Goal: Register for event/course

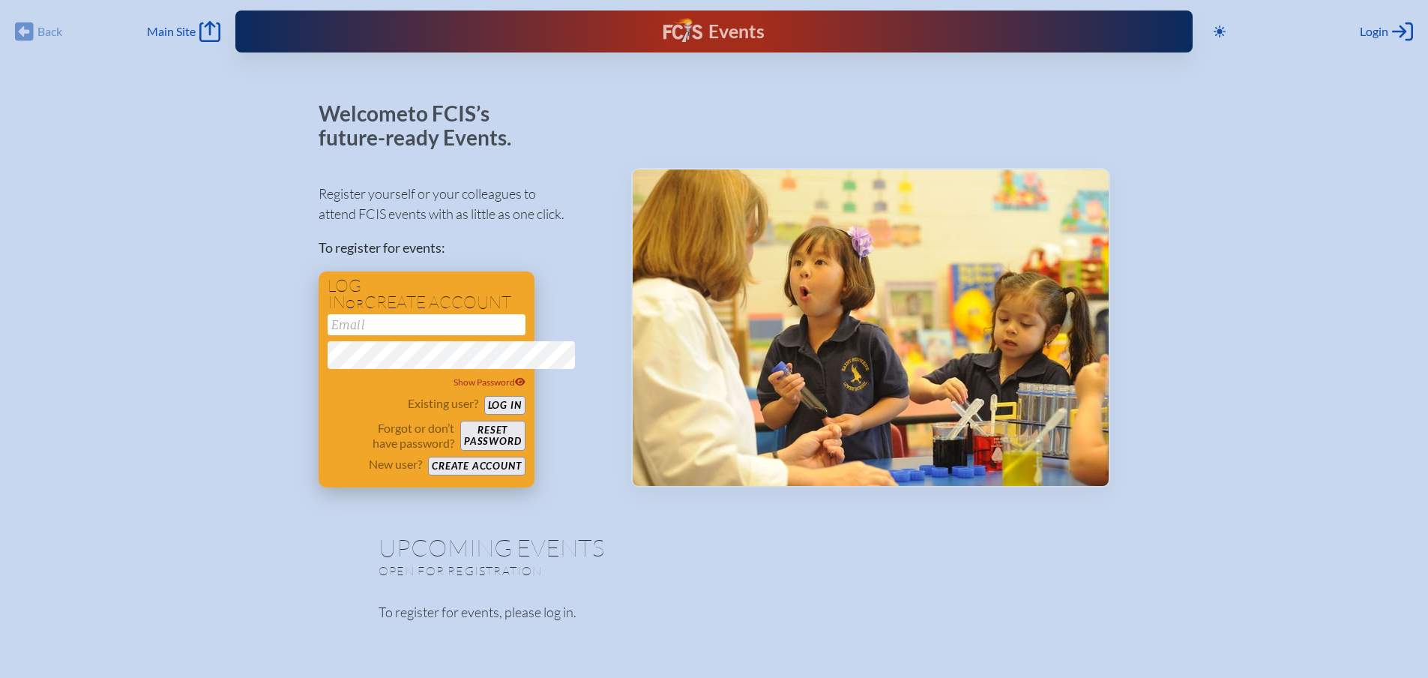
type input "[PERSON_NAME][EMAIL_ADDRESS][PERSON_NAME][DOMAIN_NAME]"
click at [484, 414] on button "Log in" at bounding box center [504, 405] width 41 height 19
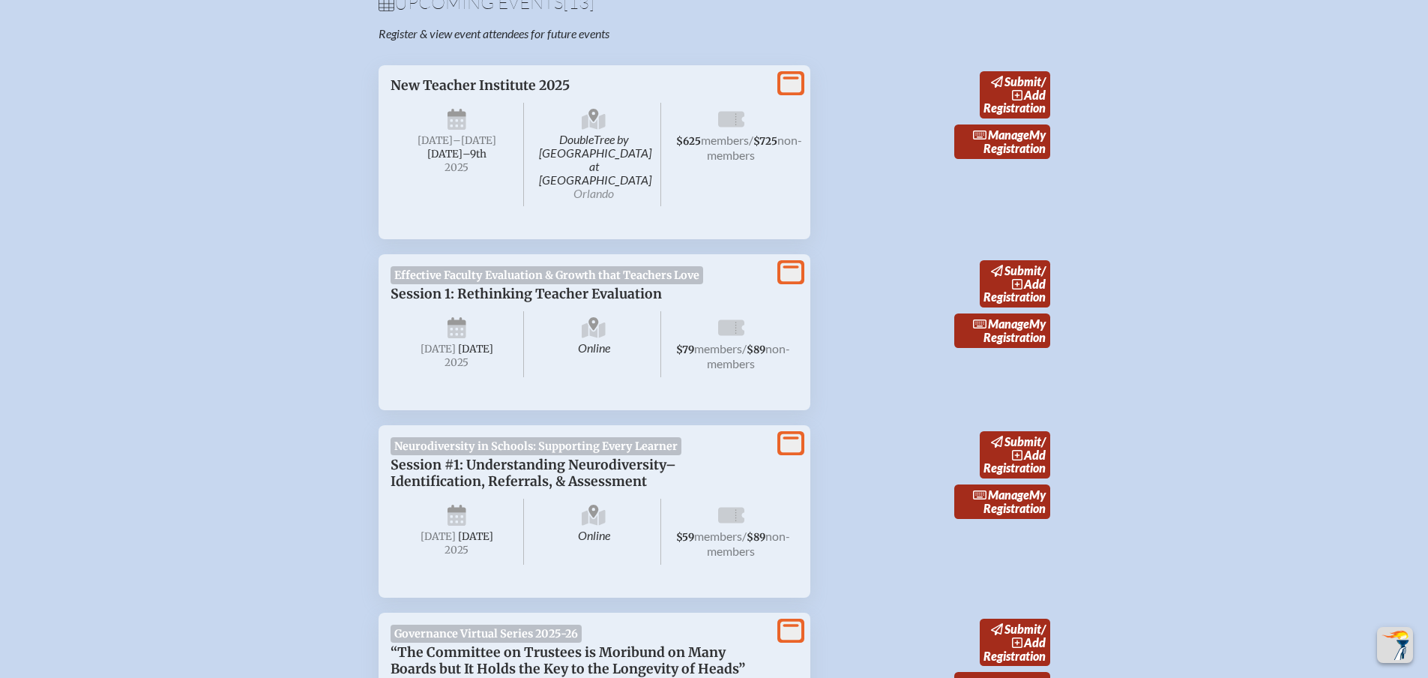
scroll to position [600, 0]
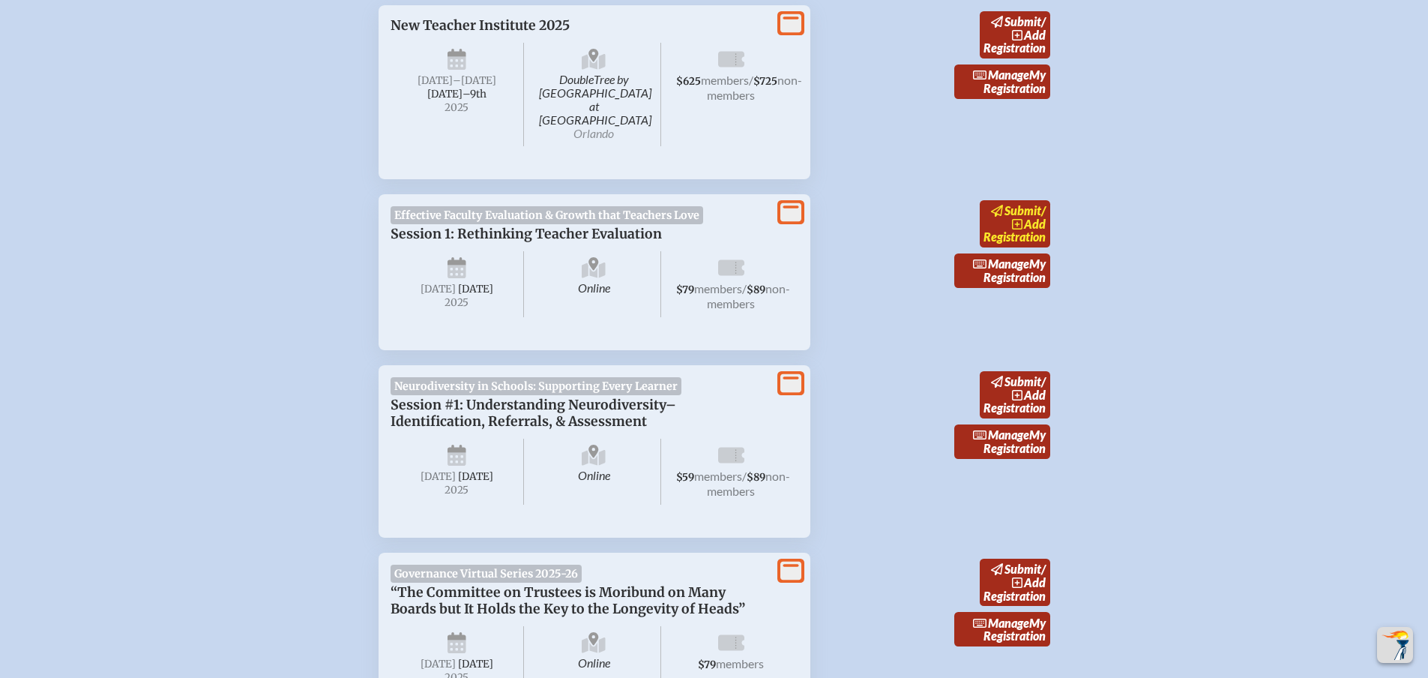
click at [1050, 247] on link "submit / add Registration" at bounding box center [1015, 223] width 70 height 47
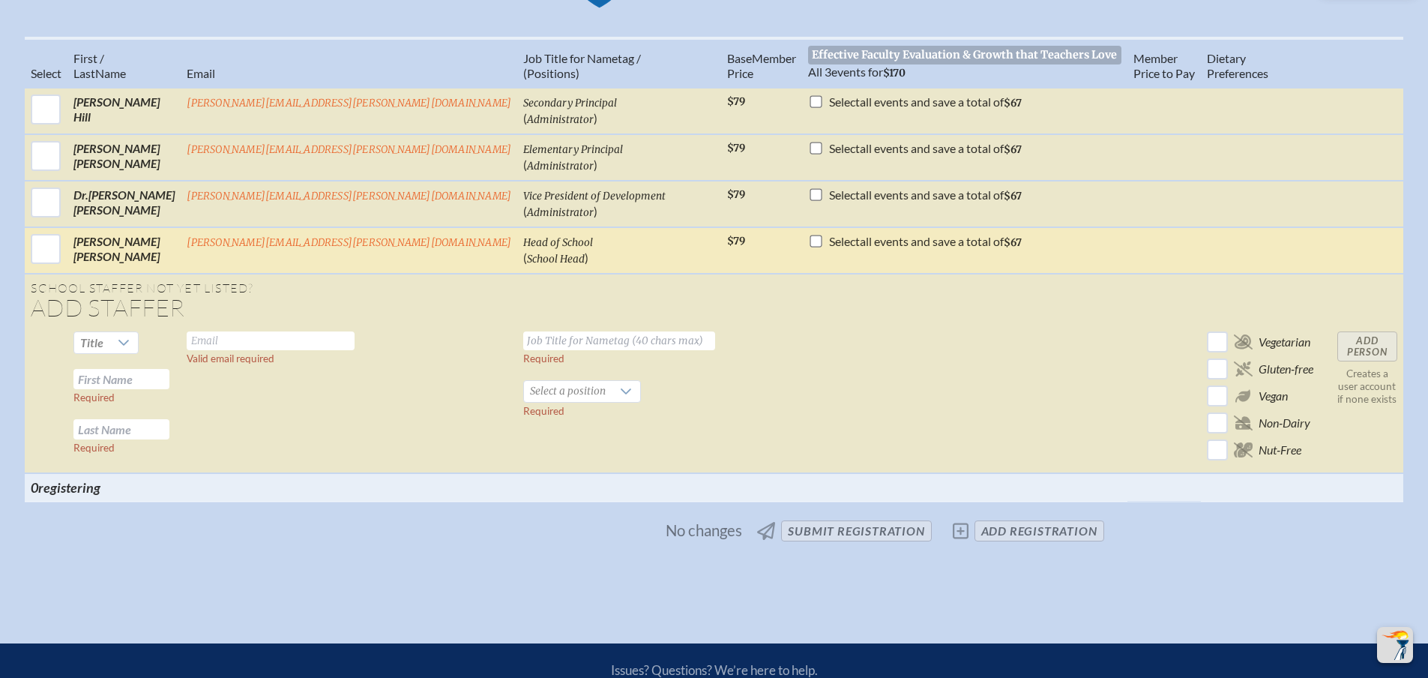
scroll to position [525, 0]
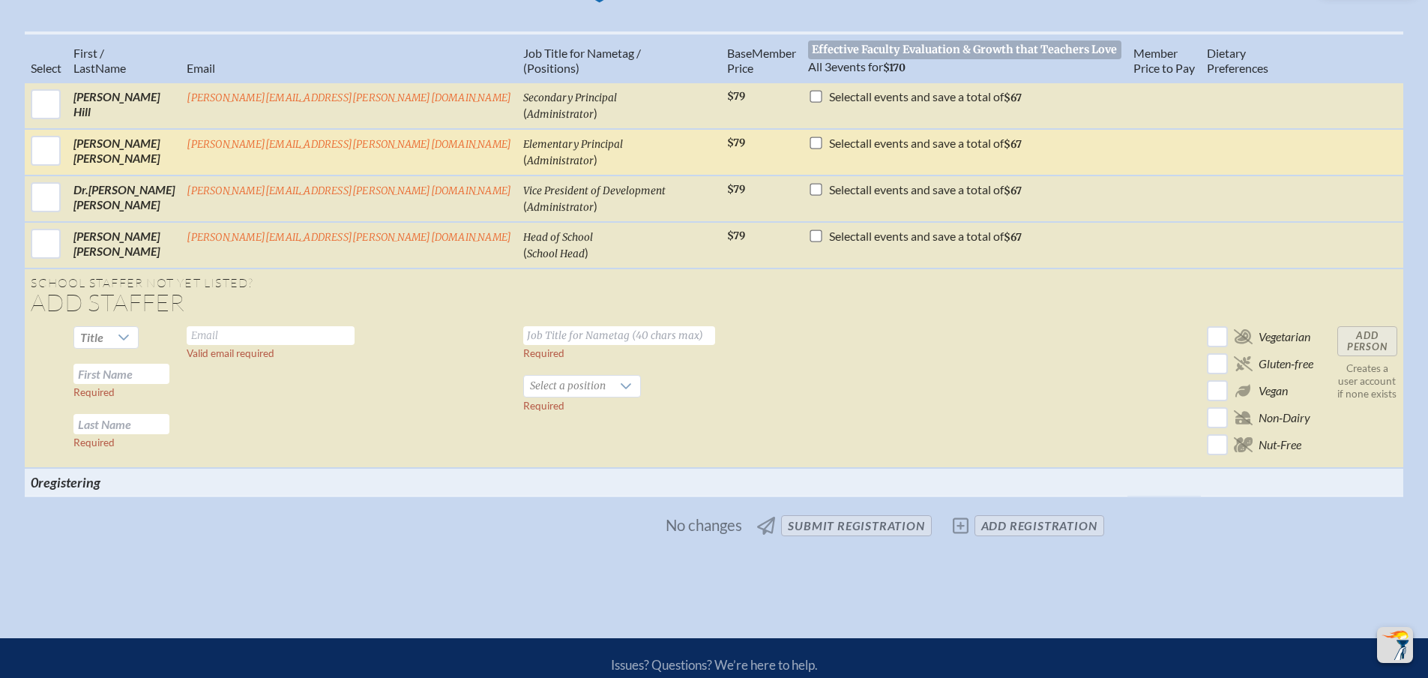
click at [810, 148] on input "checkbox" at bounding box center [816, 142] width 12 height 12
checkbox input "true"
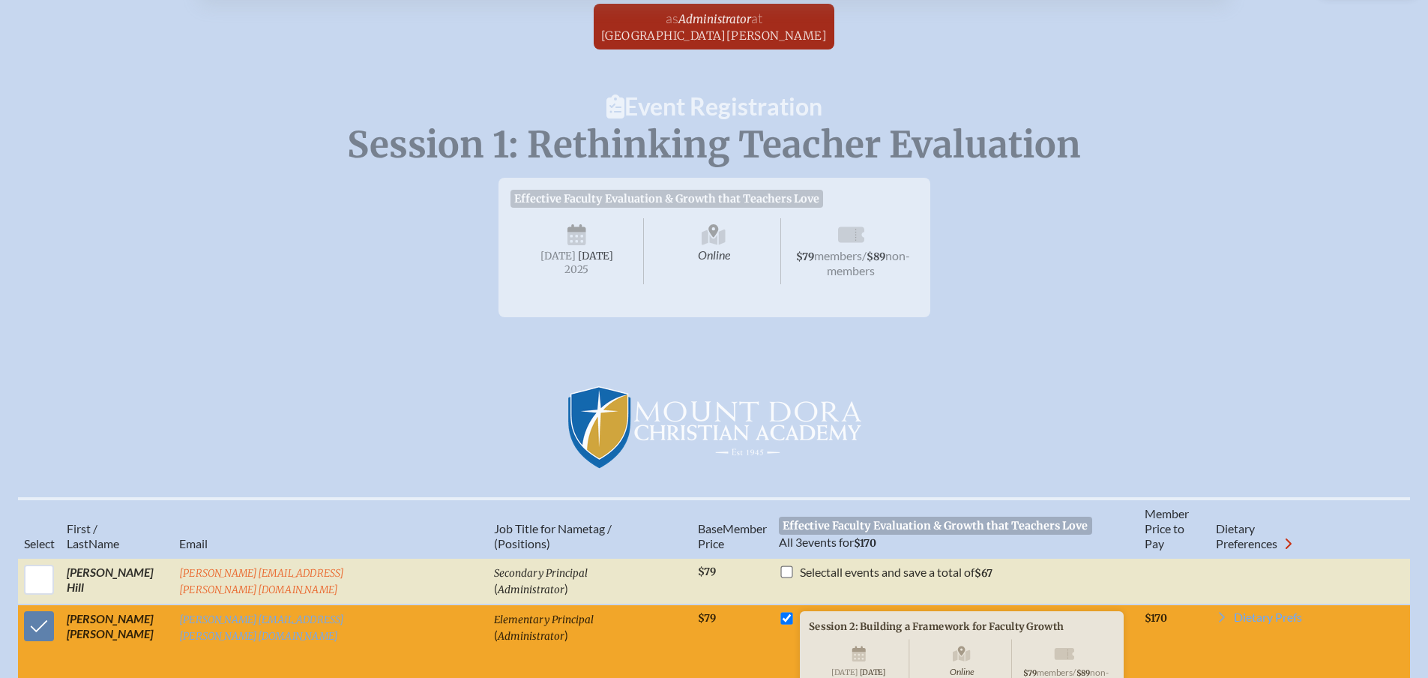
scroll to position [225, 0]
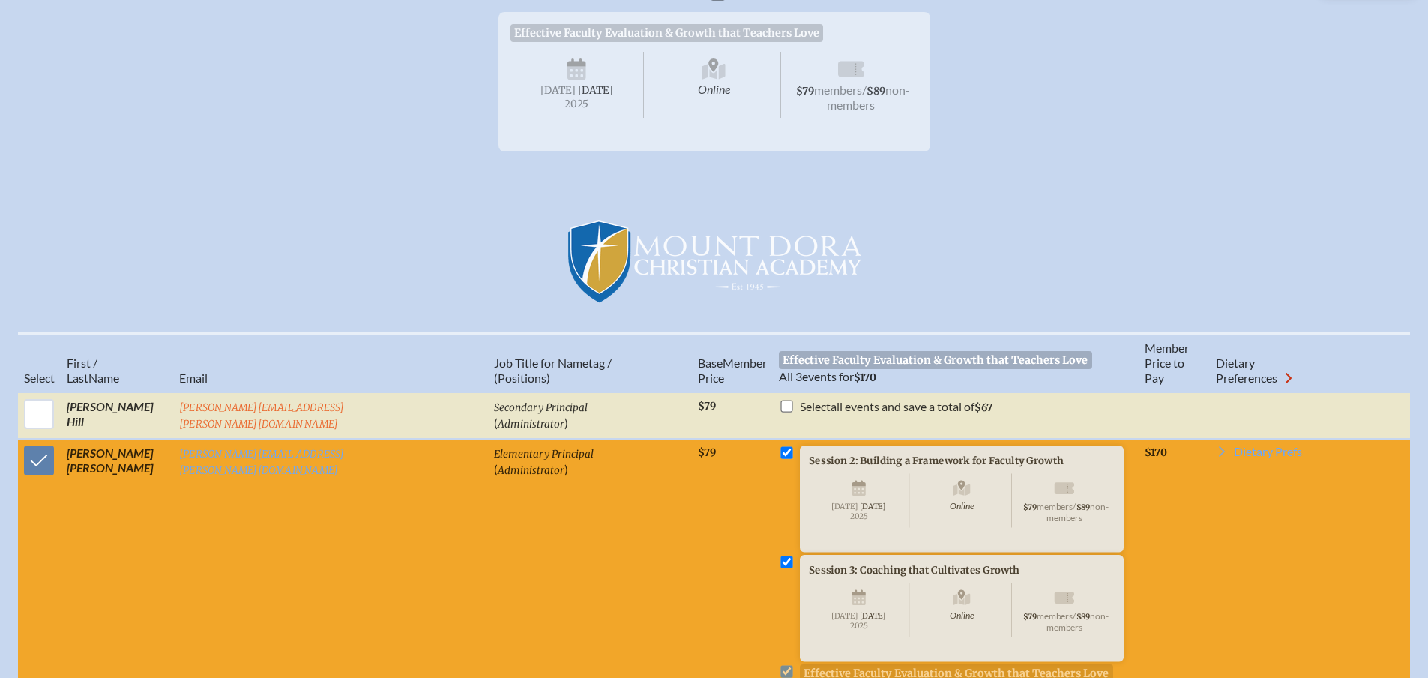
click at [864, 77] on icon at bounding box center [851, 69] width 26 height 16
click at [862, 97] on span "members" at bounding box center [838, 89] width 48 height 14
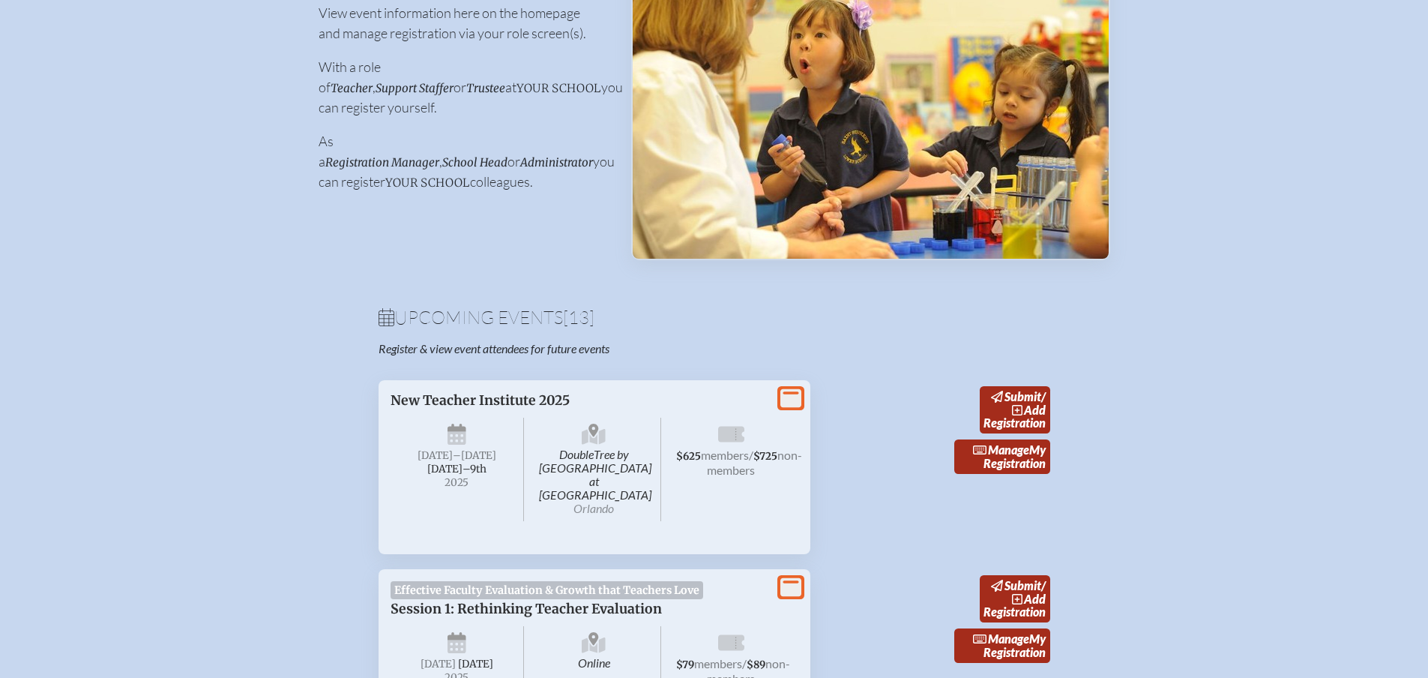
scroll to position [600, 0]
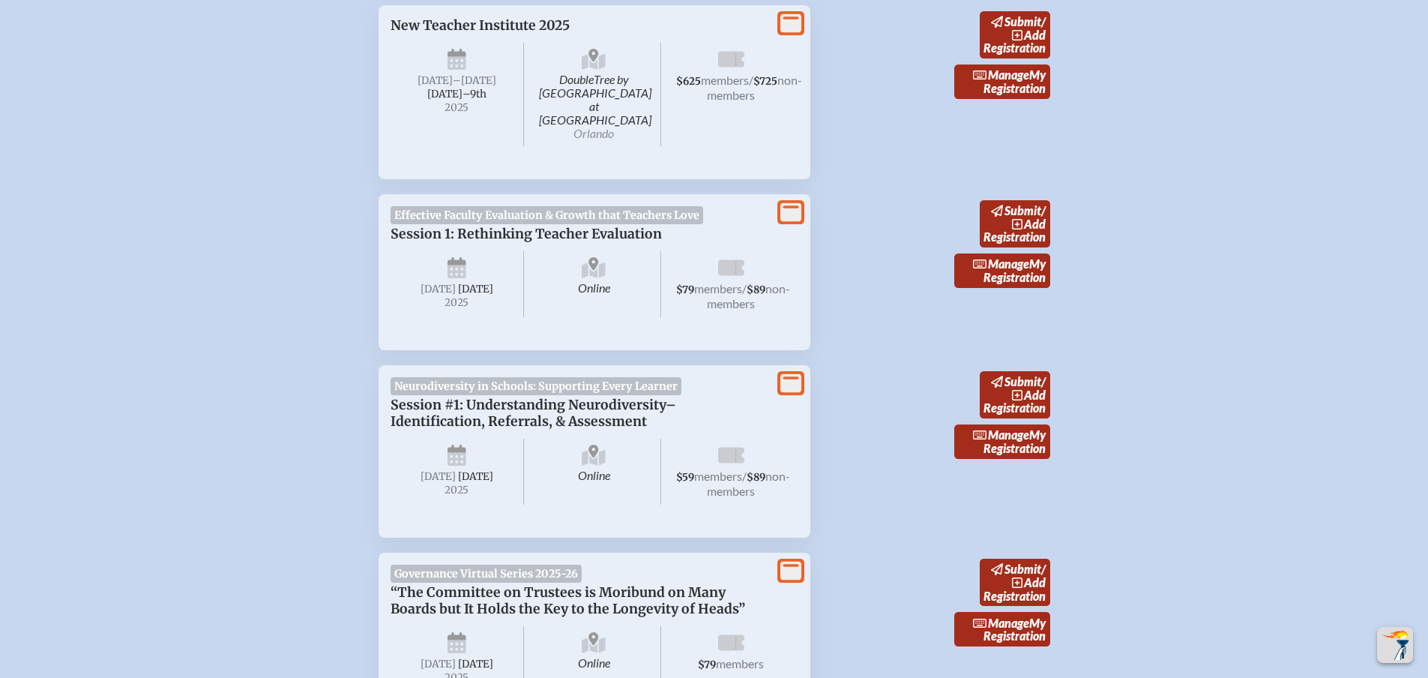
click at [801, 221] on icon at bounding box center [790, 211] width 21 height 19
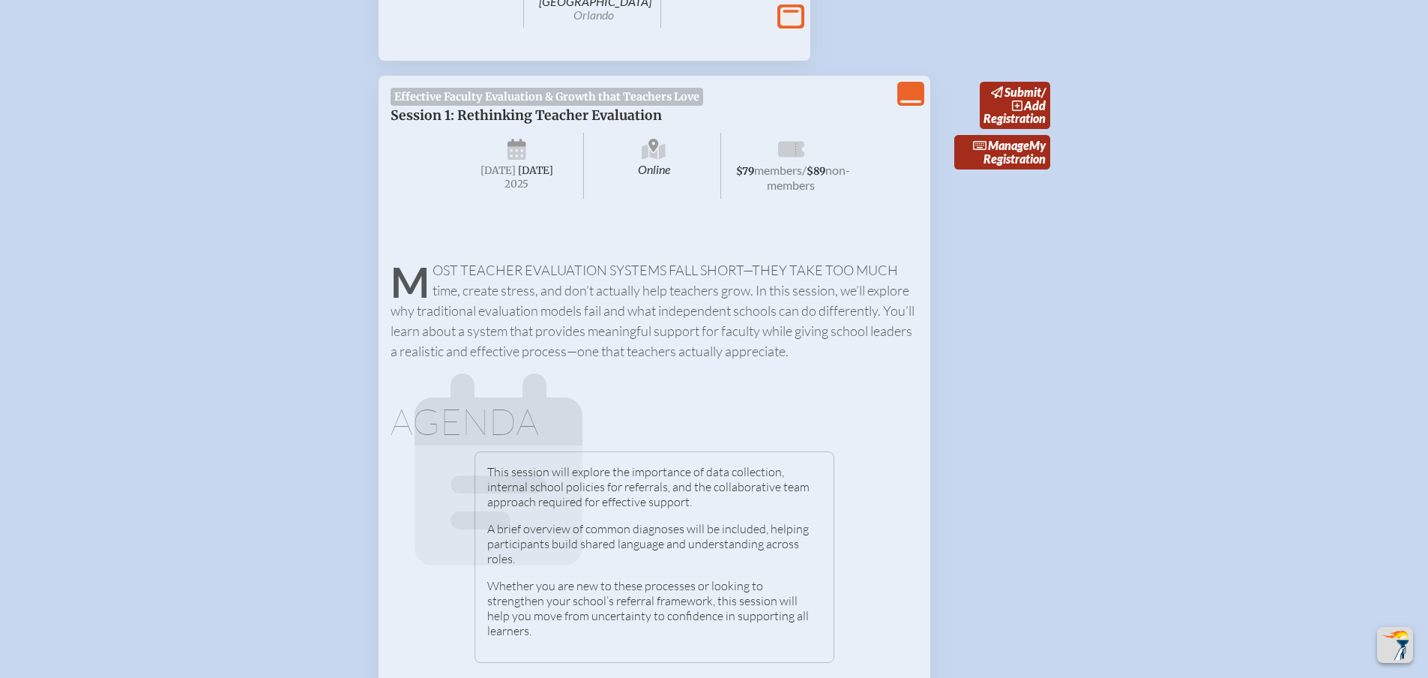
scroll to position [675, 0]
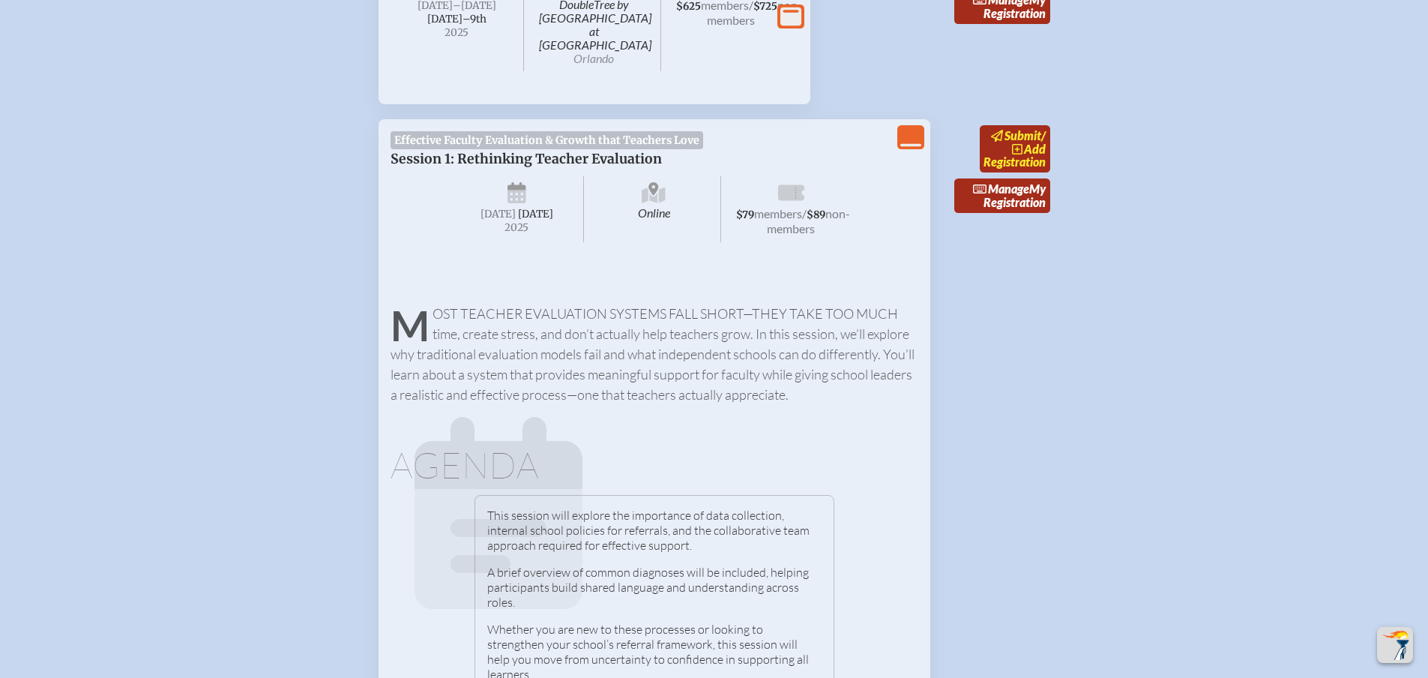
click at [1041, 142] on span "submit" at bounding box center [1022, 135] width 37 height 14
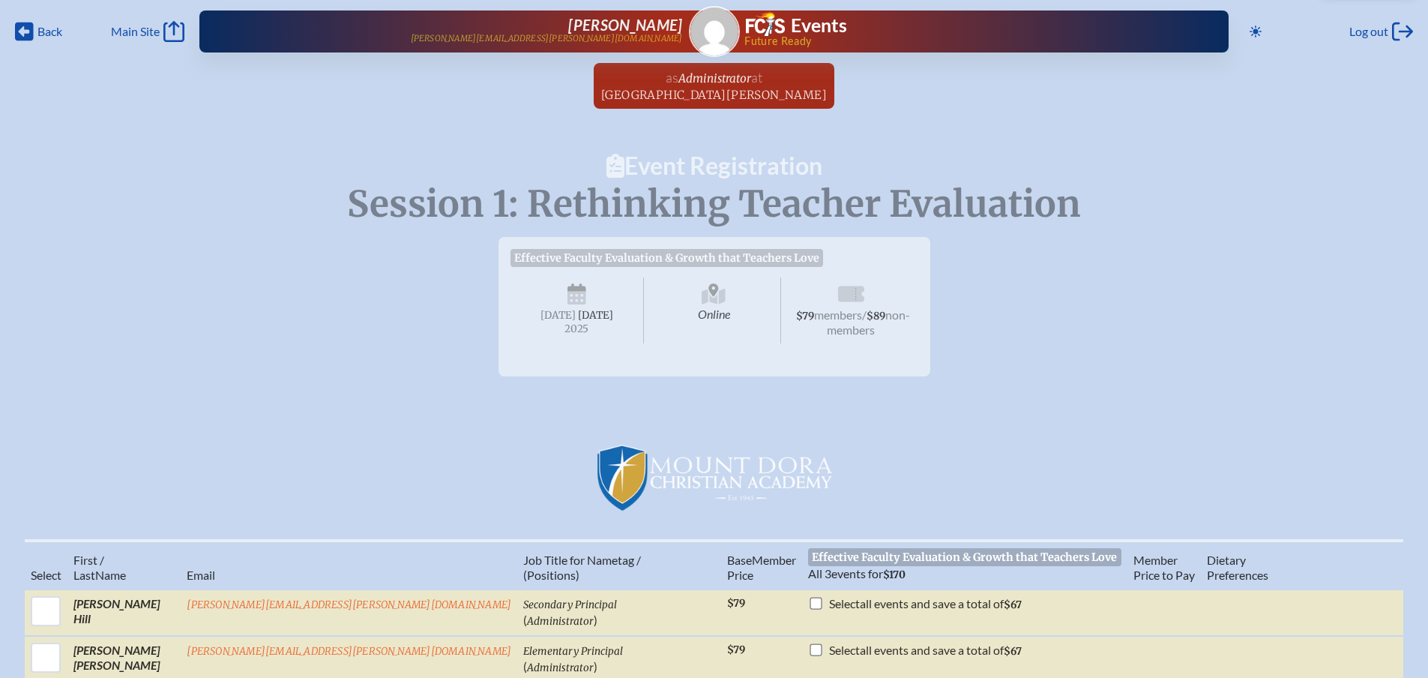
click at [855, 343] on span "$79 members / $89 non-members" at bounding box center [851, 310] width 134 height 66
drag, startPoint x: 869, startPoint y: 370, endPoint x: 969, endPoint y: 358, distance: 101.2
click at [864, 307] on icon at bounding box center [851, 295] width 26 height 24
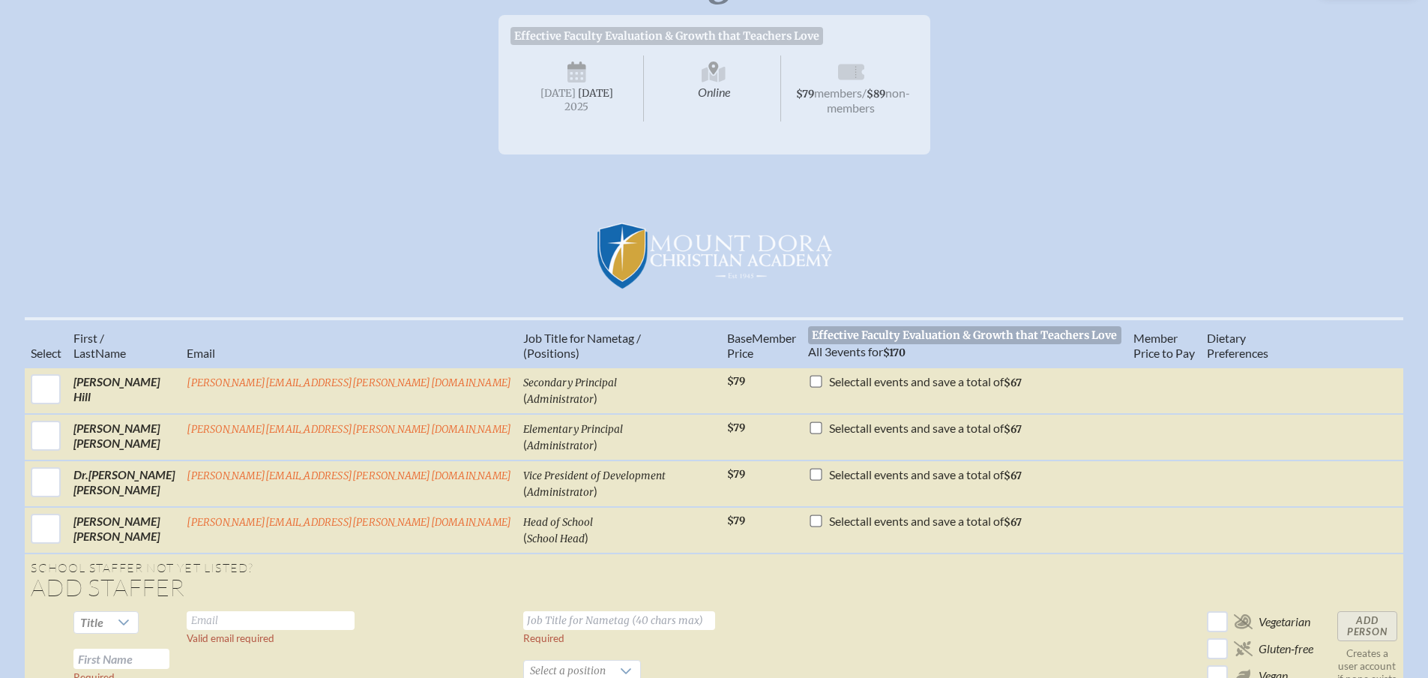
scroll to position [225, 0]
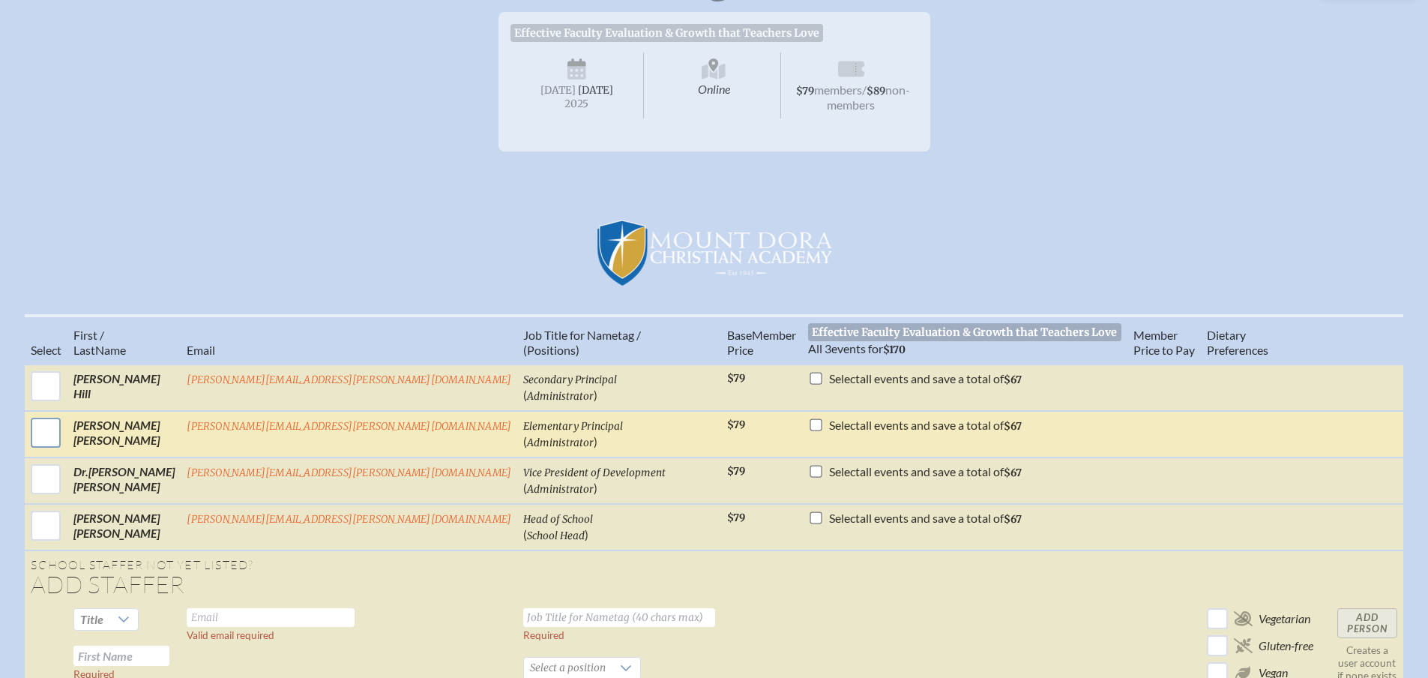
click at [40, 451] on input "checkbox" at bounding box center [45, 432] width 37 height 37
checkbox input "true"
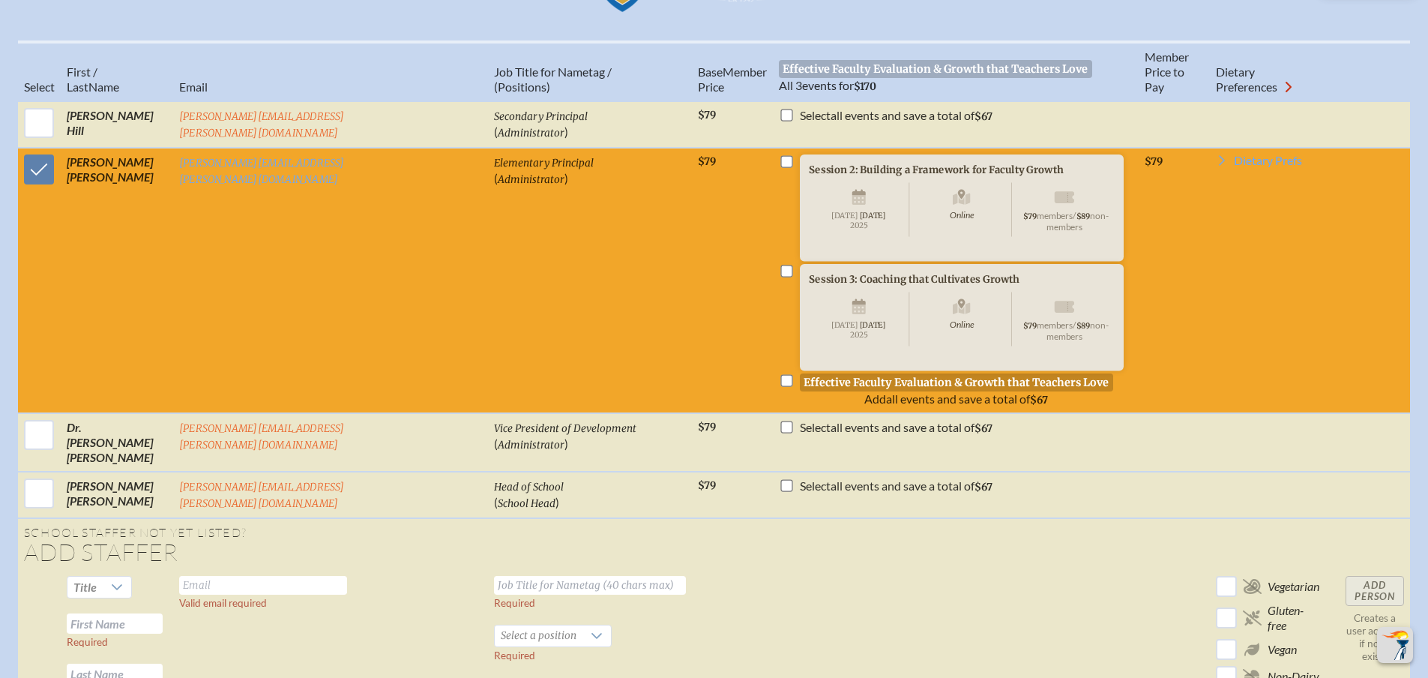
scroll to position [525, 0]
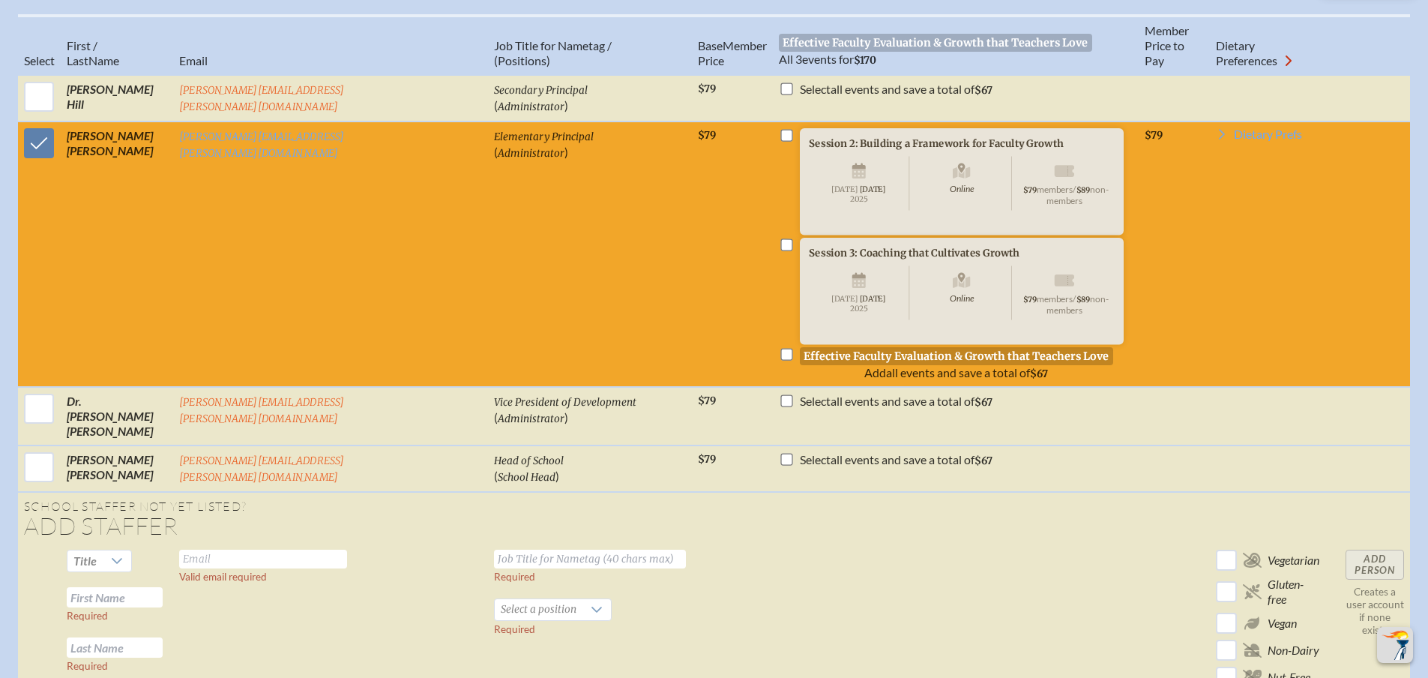
click at [780, 142] on input "checkbox" at bounding box center [786, 136] width 12 height 12
checkbox input "true"
drag, startPoint x: 762, startPoint y: 387, endPoint x: 762, endPoint y: 397, distance: 9.7
click at [780, 251] on input "checkbox" at bounding box center [786, 245] width 12 height 12
checkbox input "true"
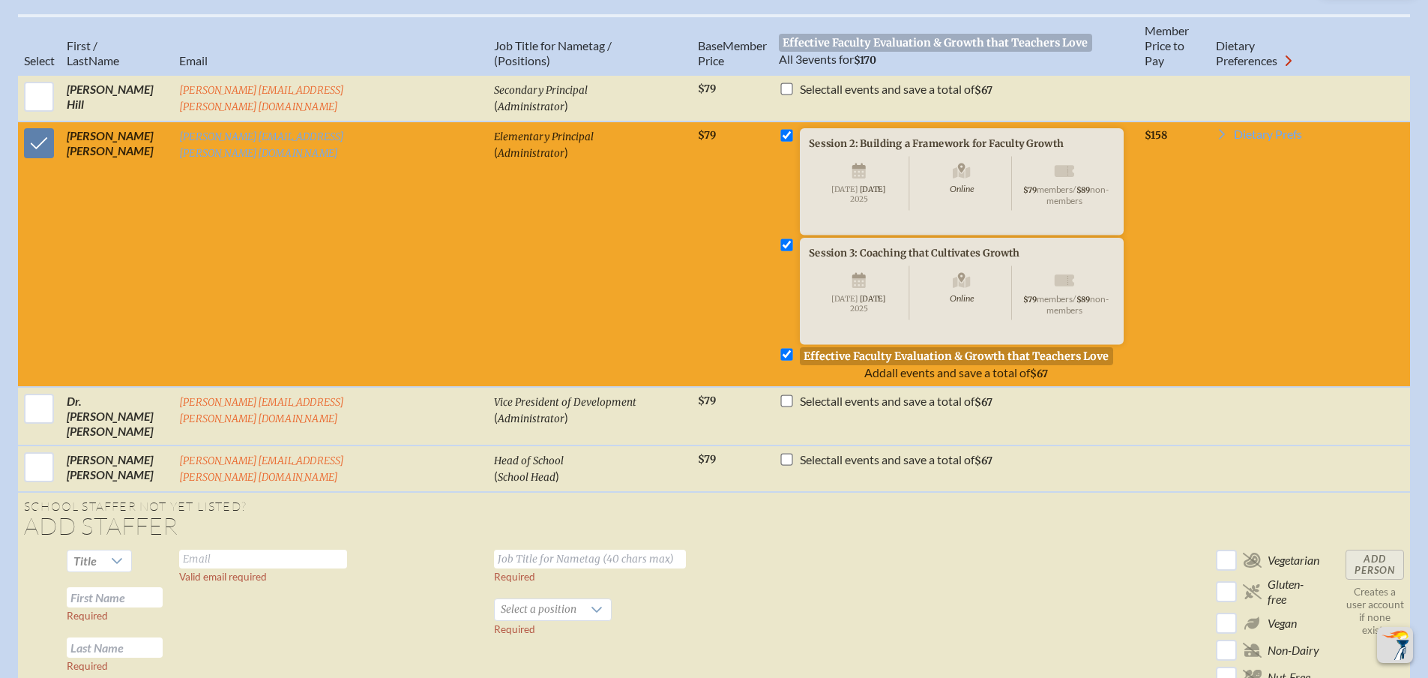
checkbox input "true"
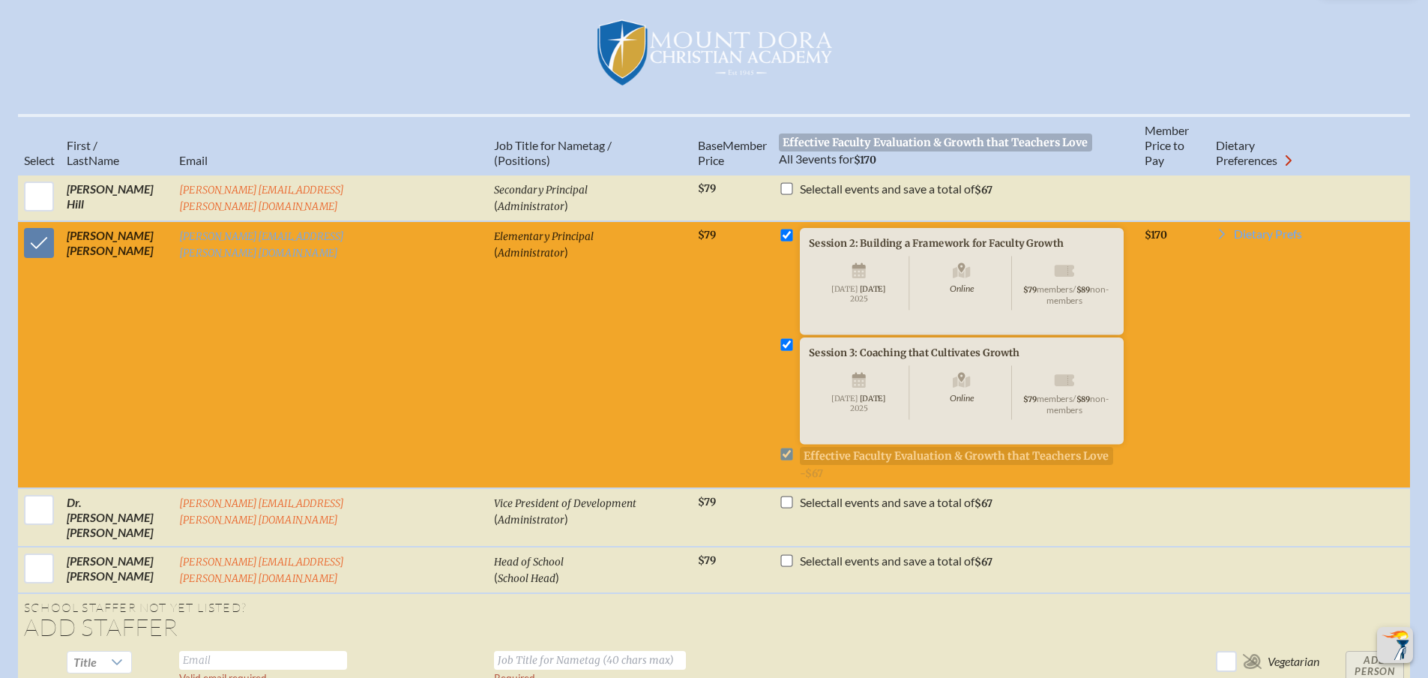
scroll to position [450, 0]
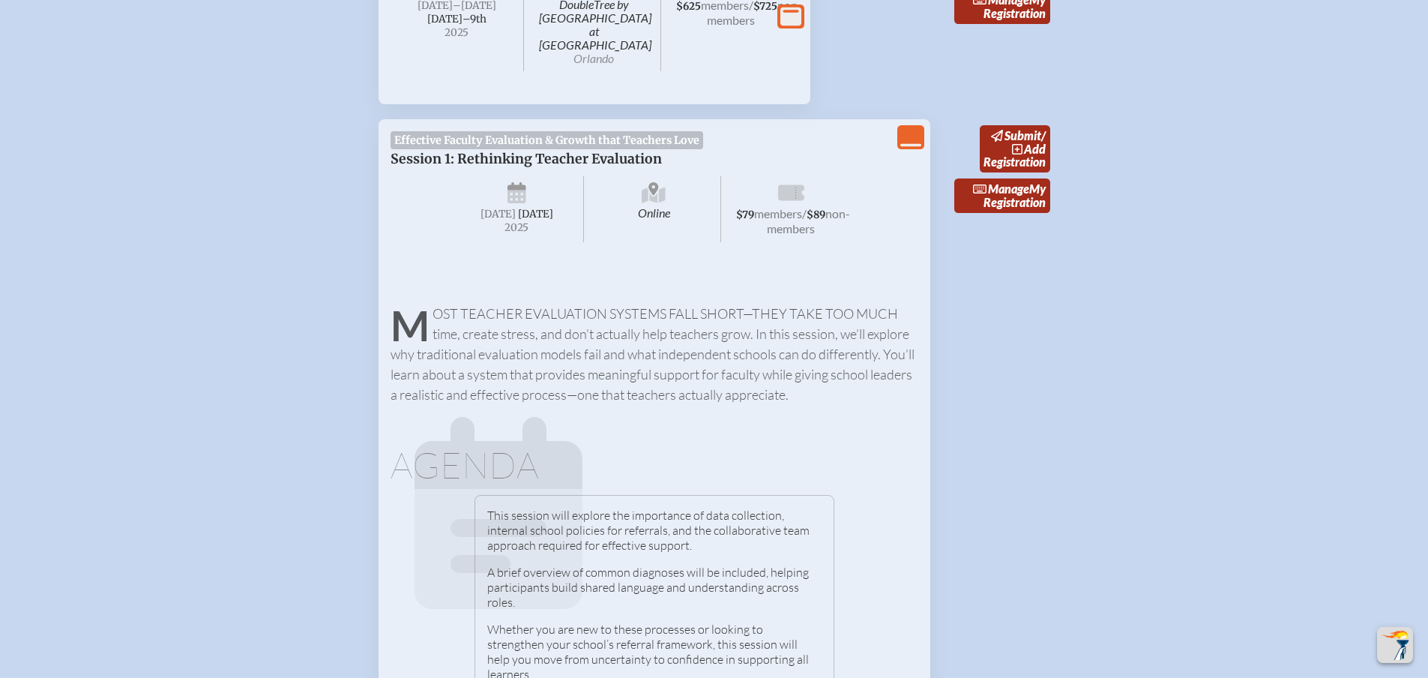
scroll to position [600, 0]
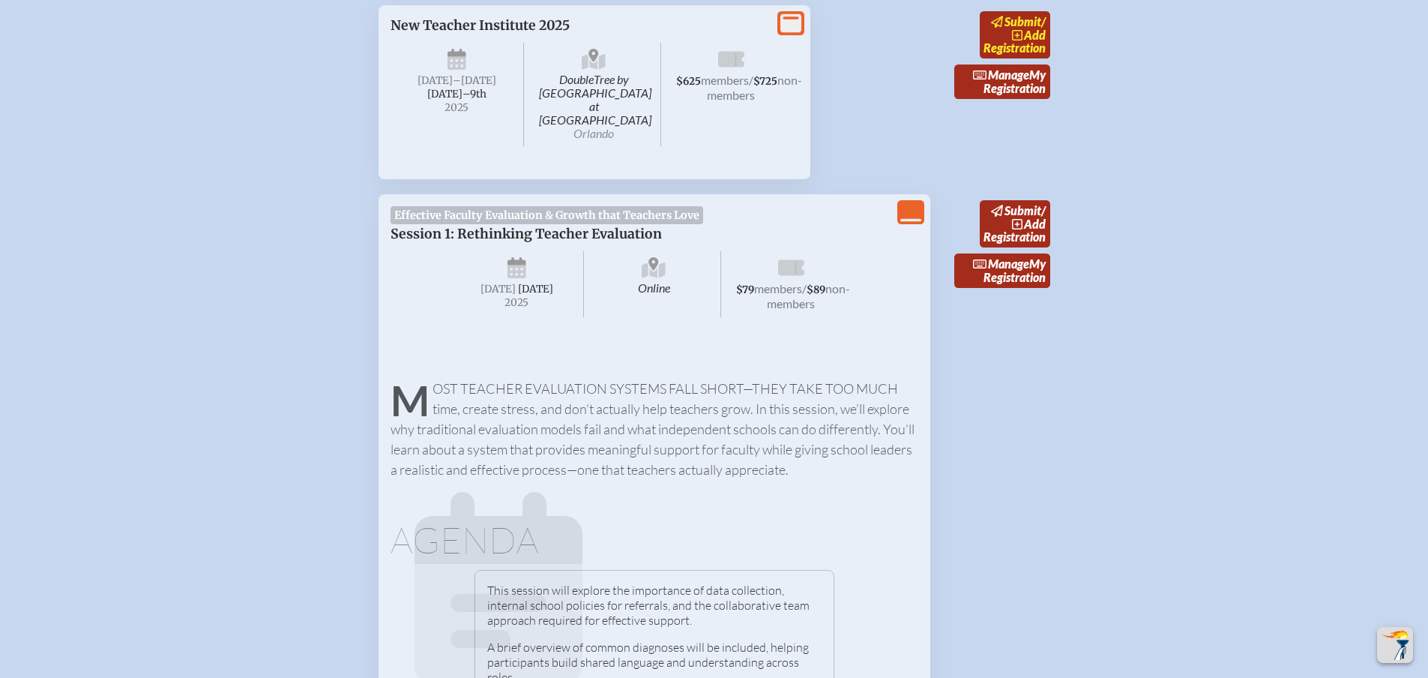
click at [1041, 28] on span "submit" at bounding box center [1022, 21] width 37 height 14
